Goal: Browse casually

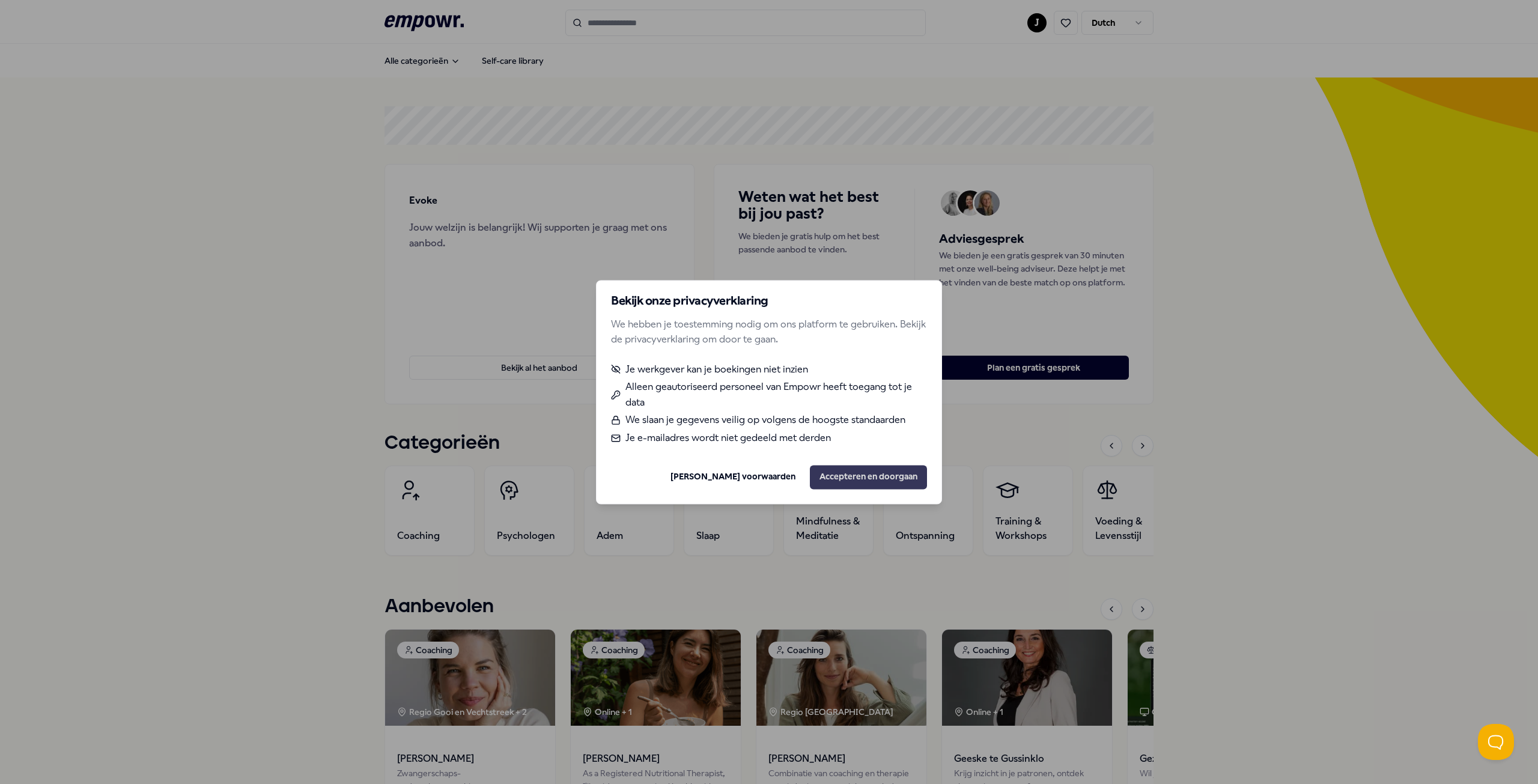
click at [866, 475] on button "Accepteren en doorgaan" at bounding box center [868, 477] width 117 height 24
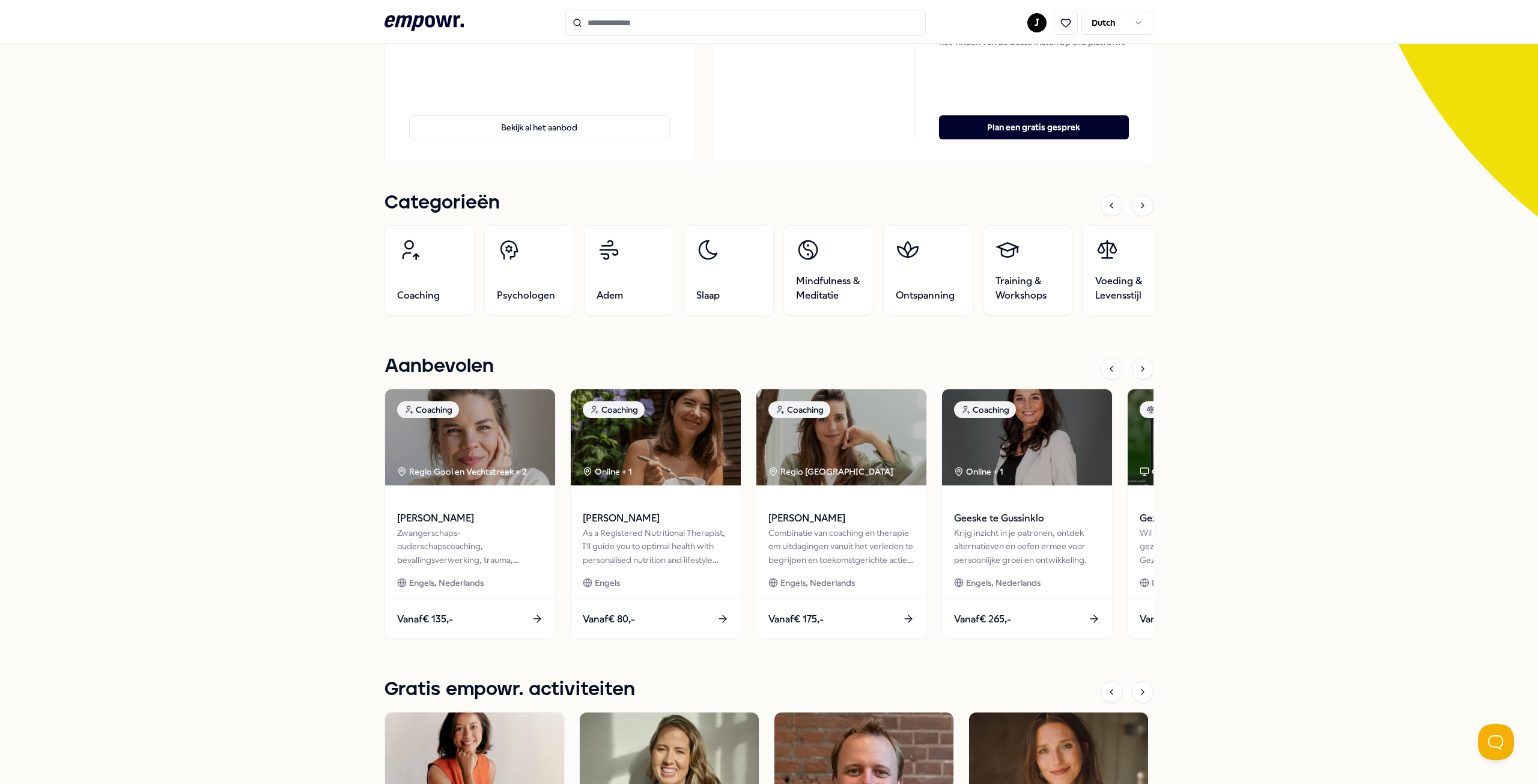
scroll to position [541, 0]
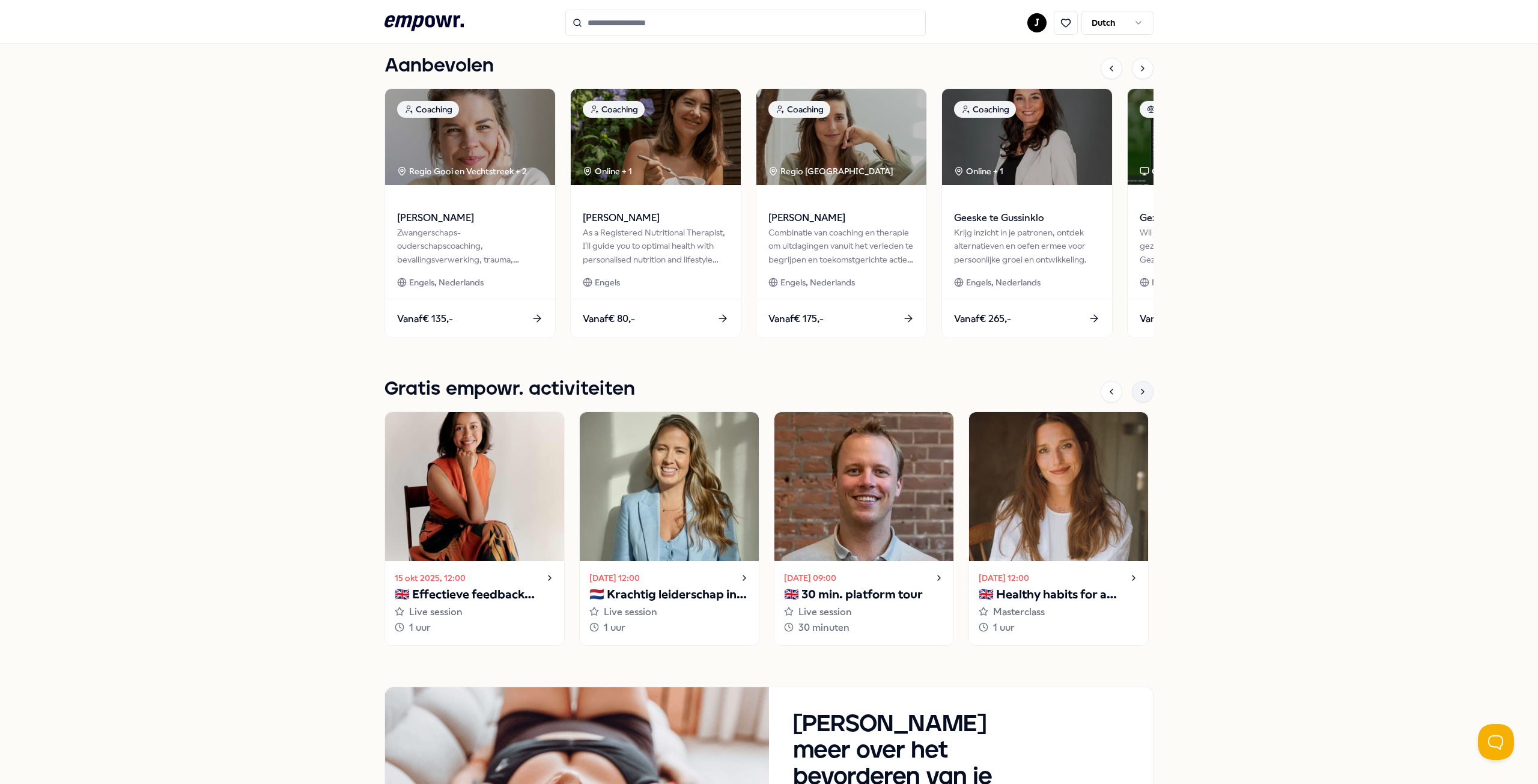
click at [1139, 394] on icon at bounding box center [1142, 391] width 10 height 10
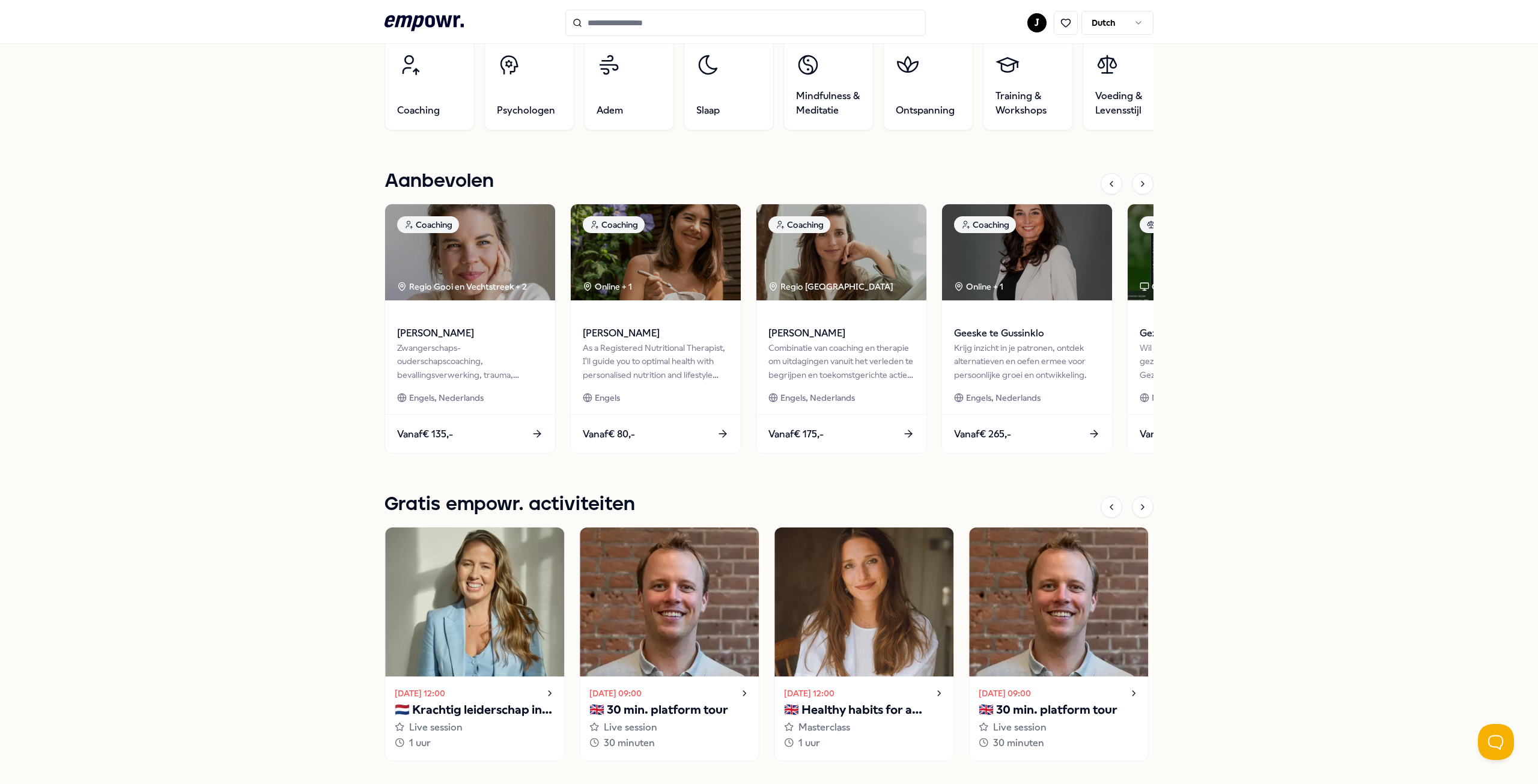
scroll to position [360, 0]
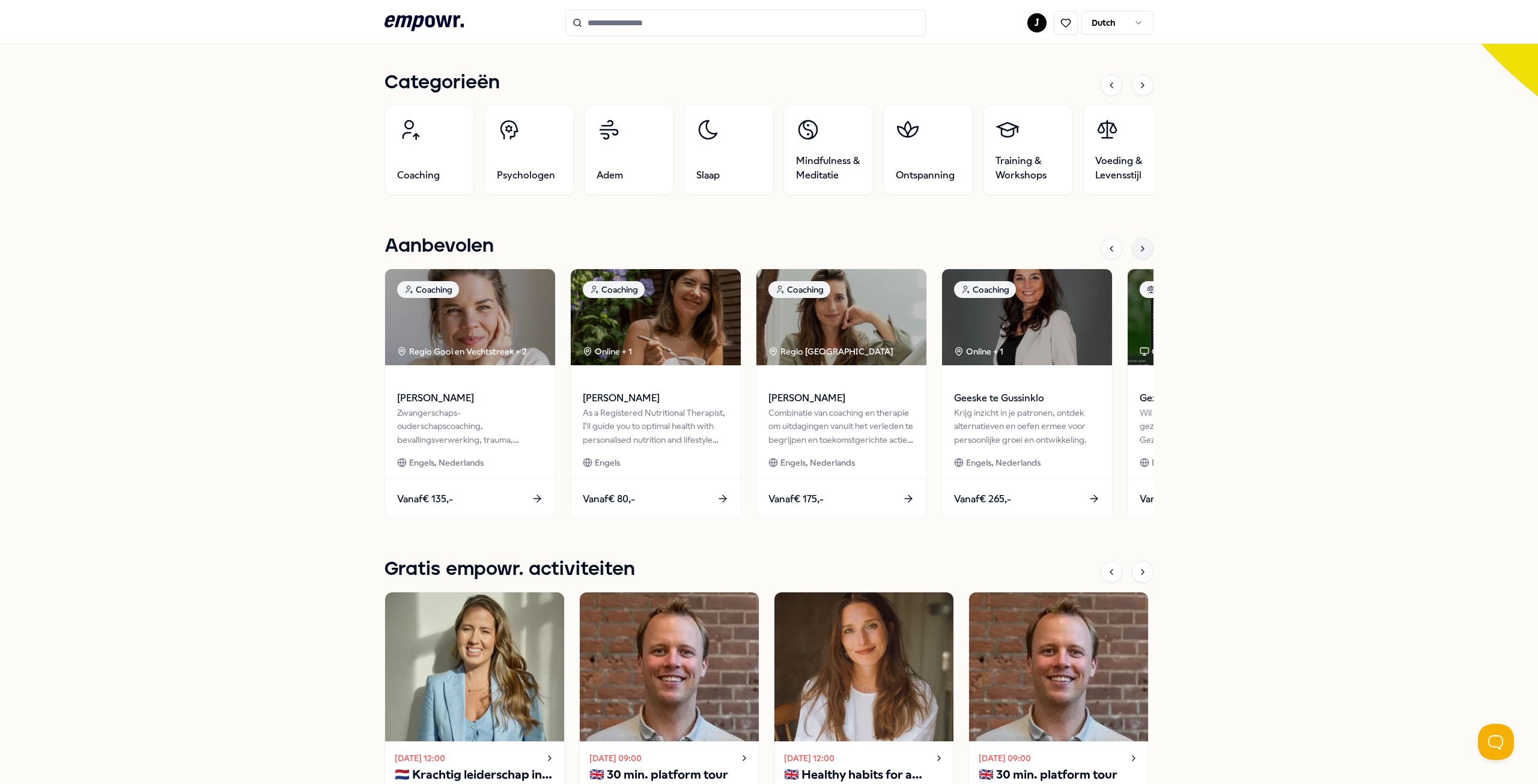
click at [1141, 245] on icon at bounding box center [1142, 249] width 10 height 10
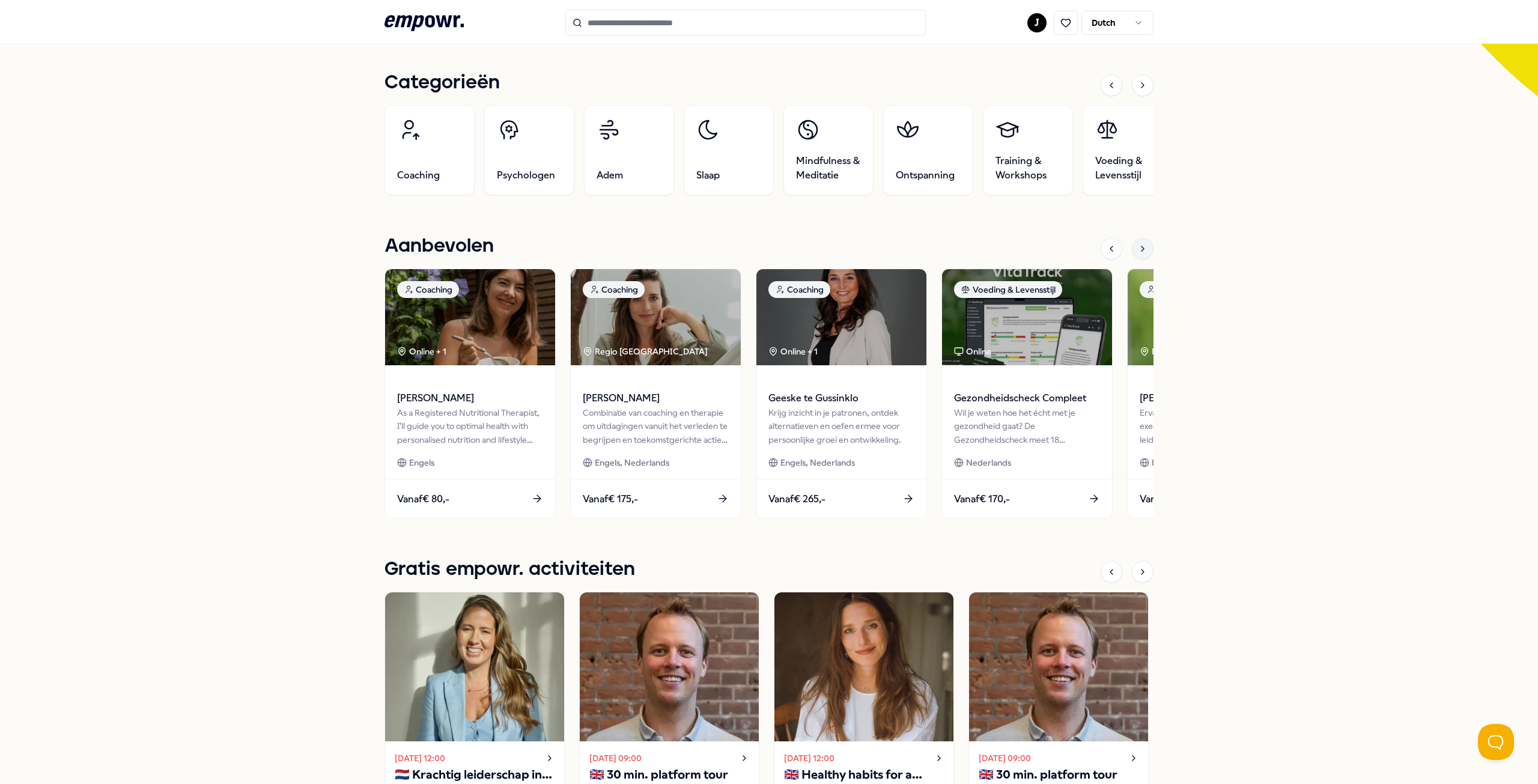
click at [1146, 252] on div at bounding box center [1142, 249] width 22 height 22
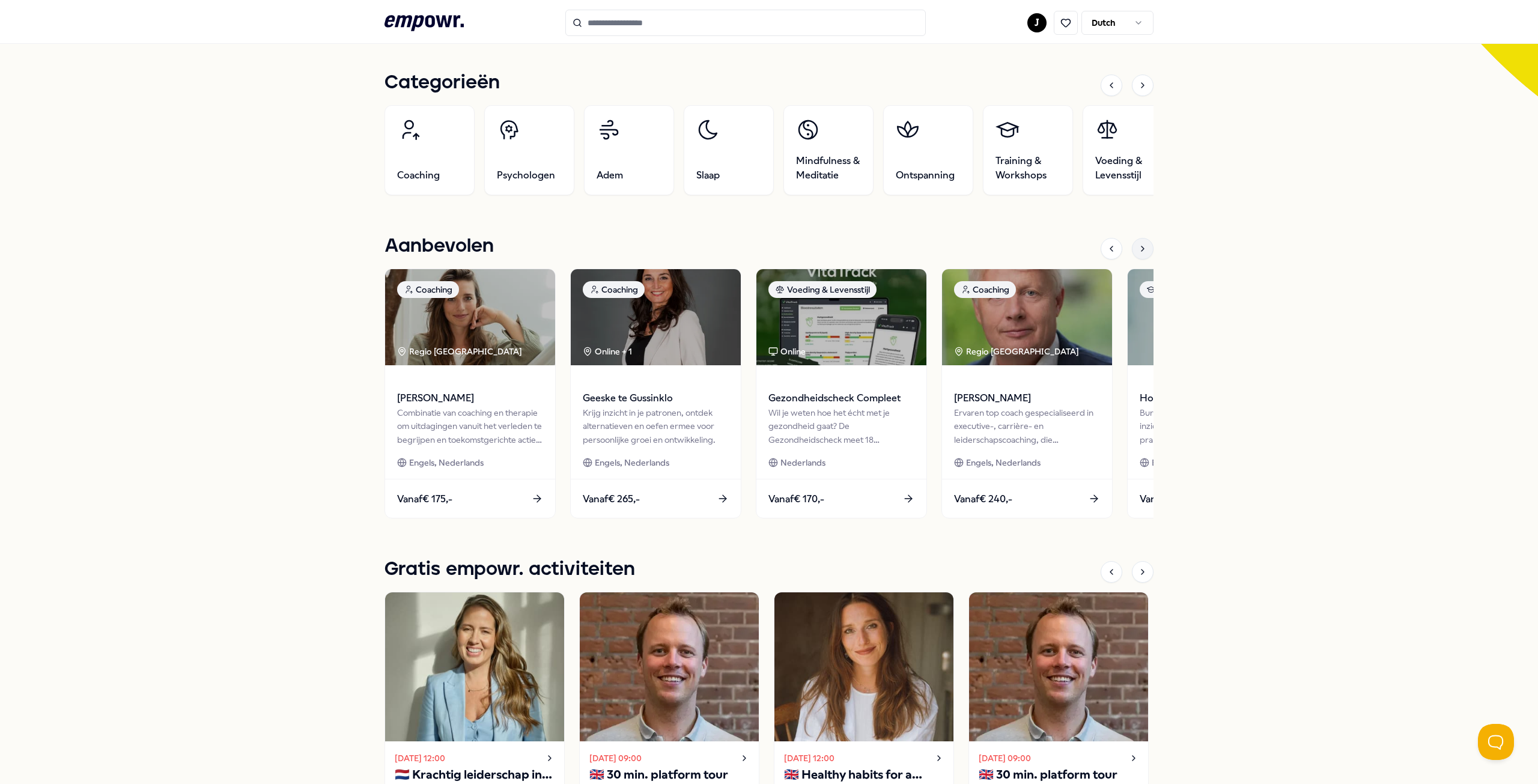
click at [1145, 252] on div at bounding box center [1142, 249] width 22 height 22
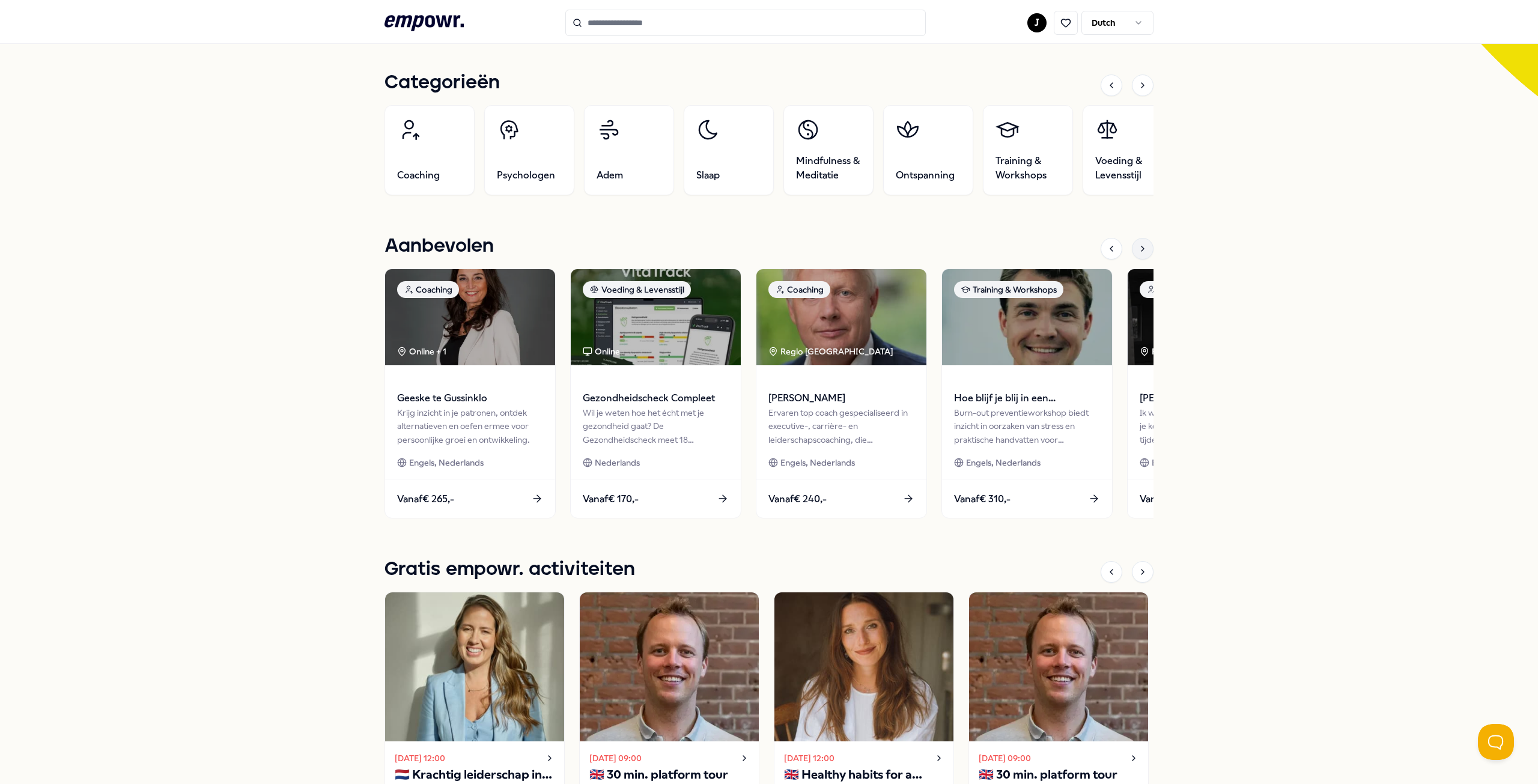
click at [1145, 252] on div at bounding box center [1142, 249] width 22 height 22
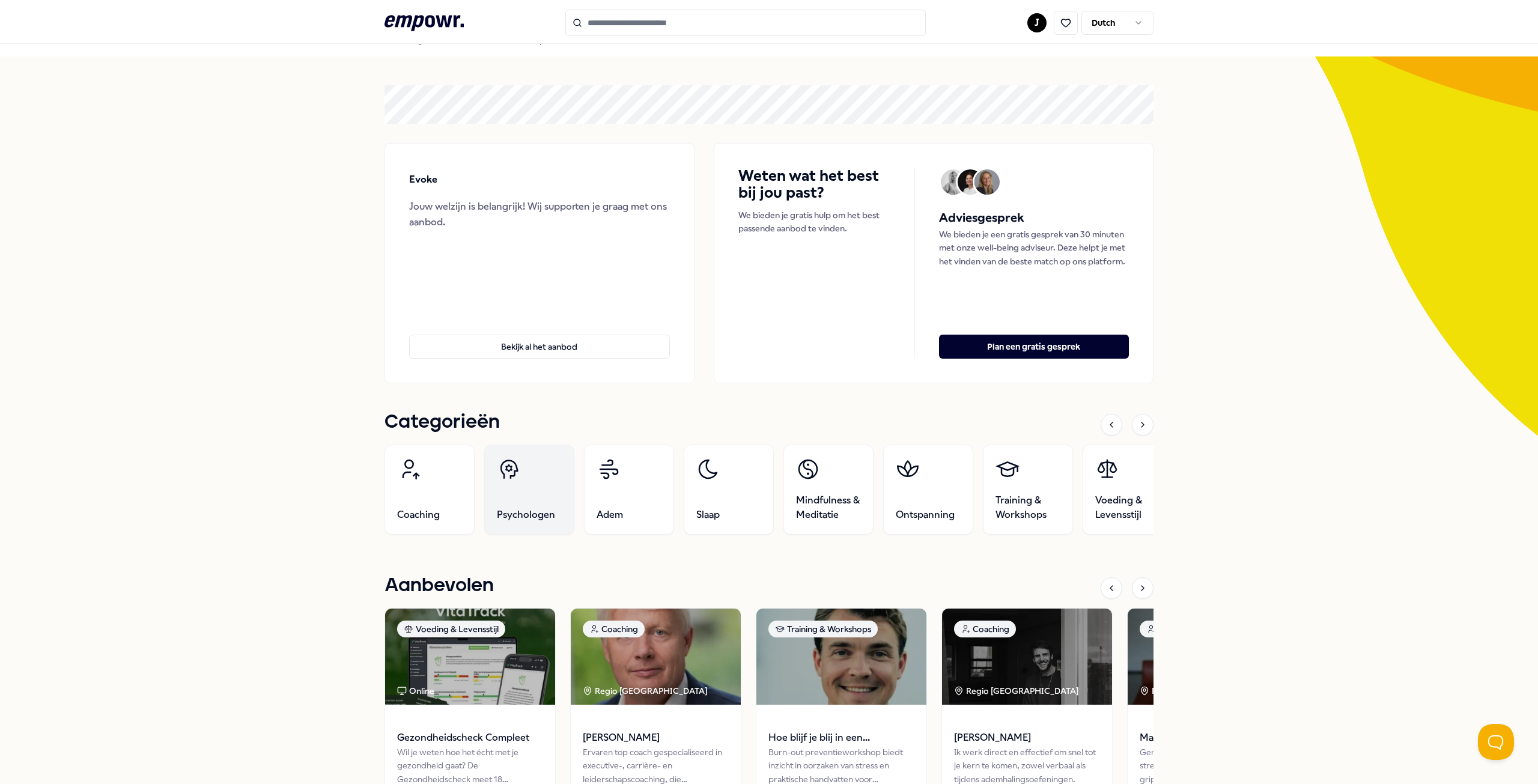
scroll to position [0, 0]
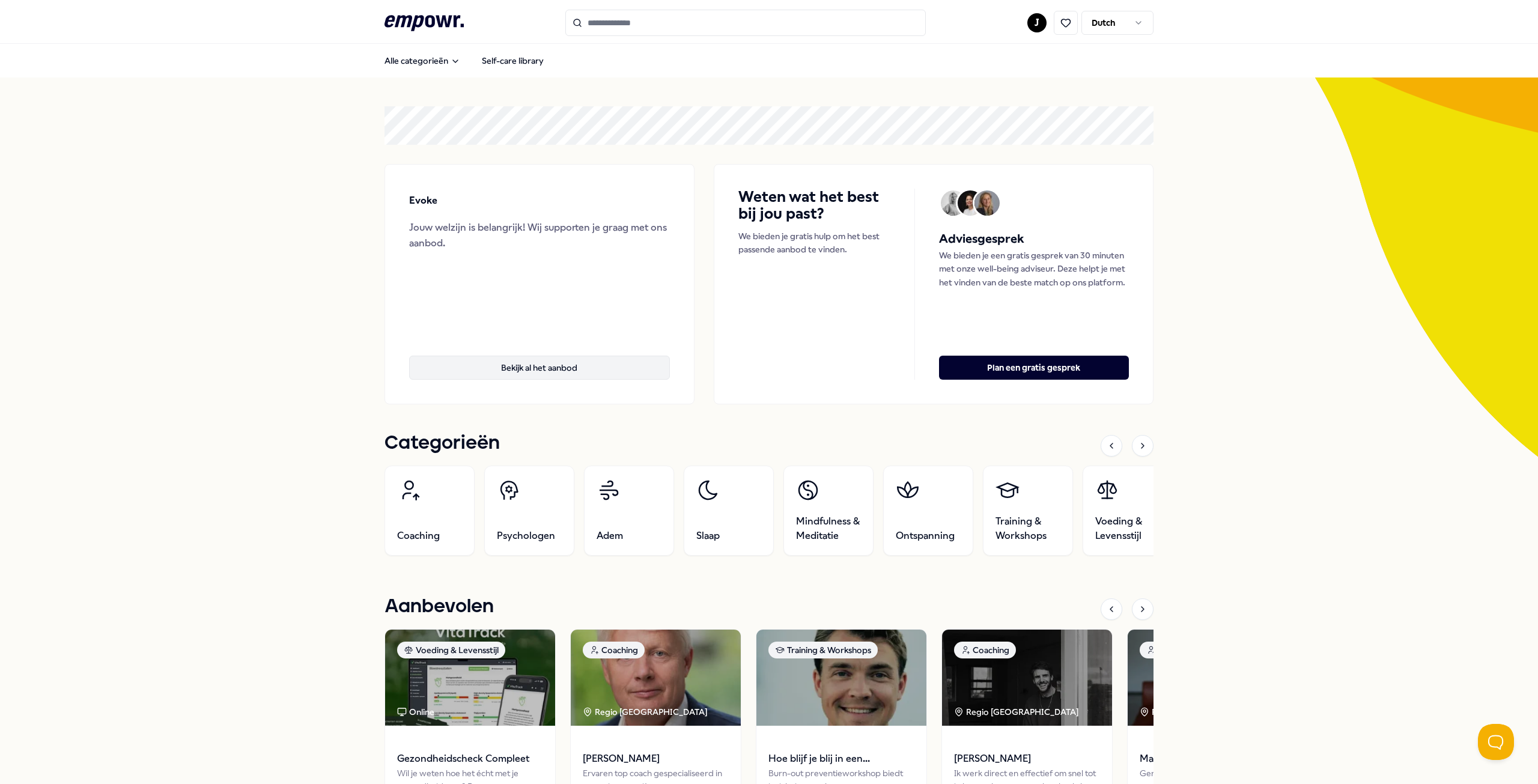
click at [557, 366] on button "Bekijk al het aanbod" at bounding box center [539, 368] width 261 height 24
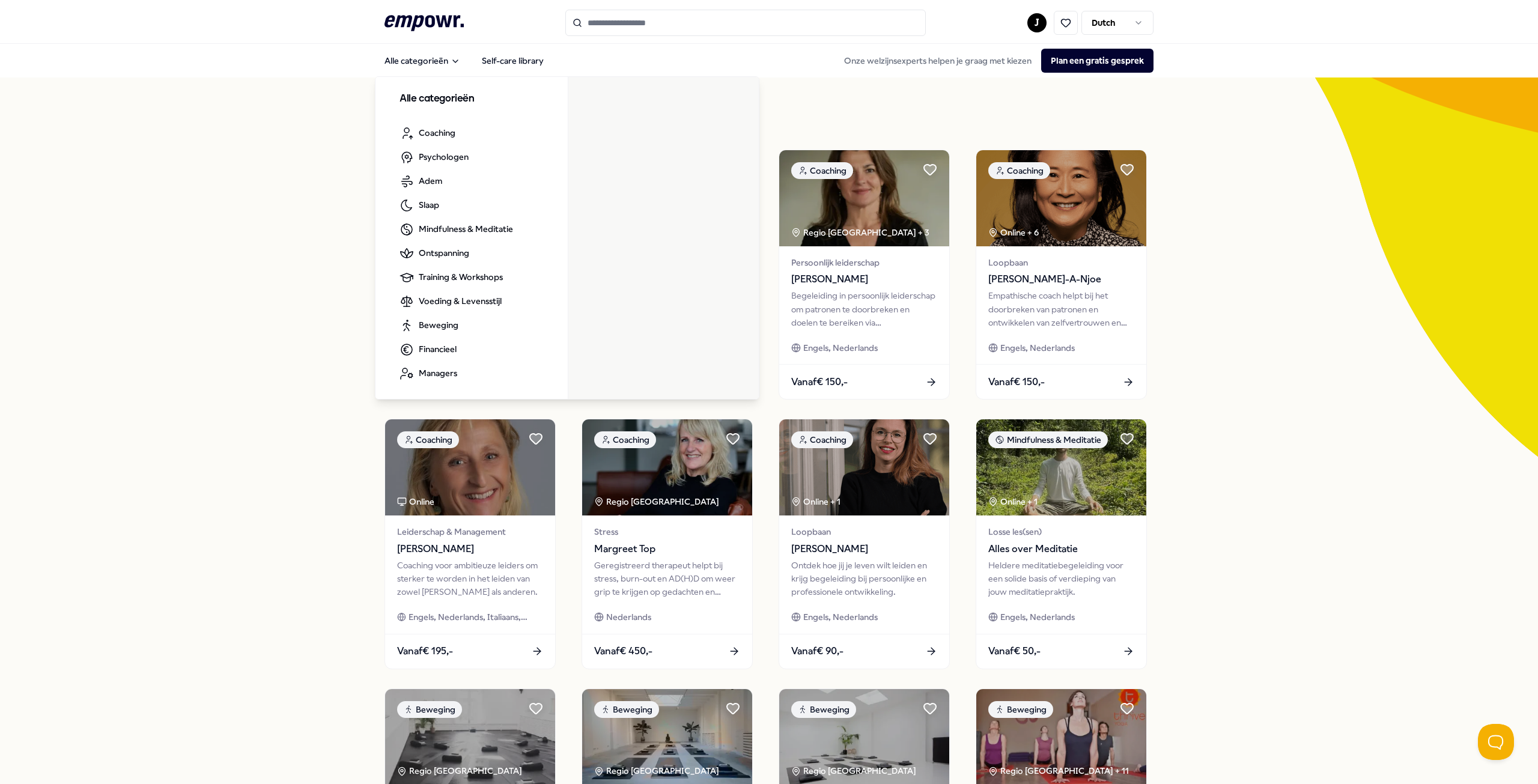
click at [402, 20] on icon ".empowr-logo_svg__cls-1{fill:#03032f}" at bounding box center [424, 23] width 79 height 22
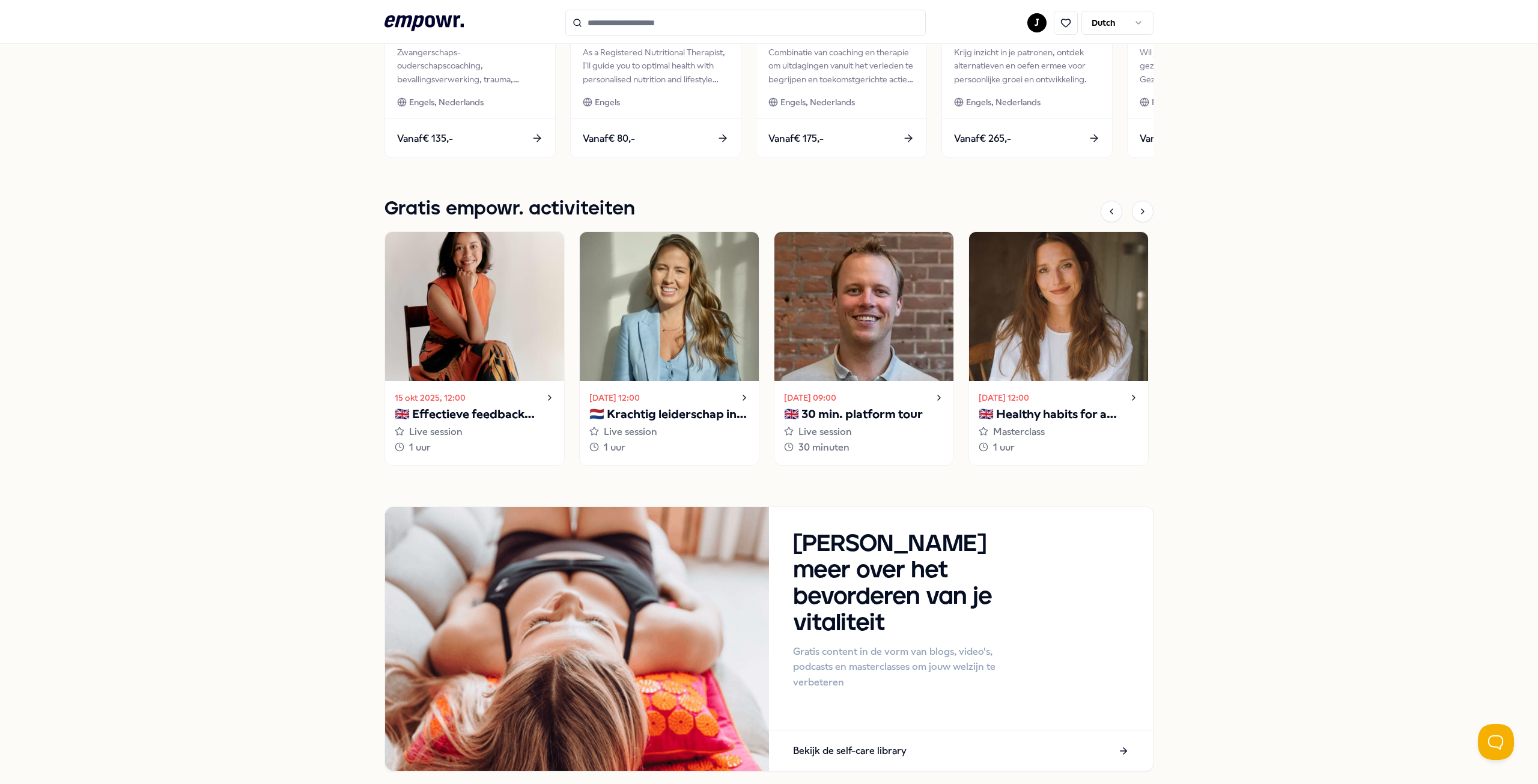
scroll to position [796, 0]
